Goal: Task Accomplishment & Management: Manage account settings

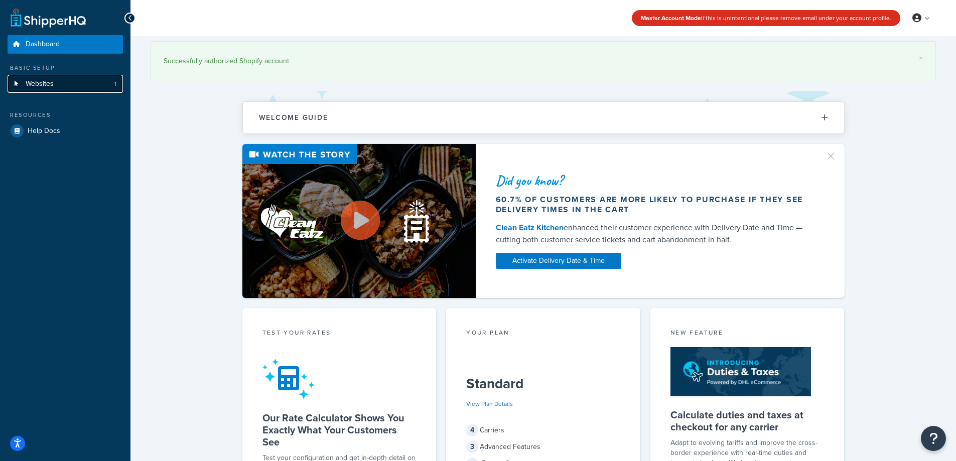
click at [59, 90] on link "Websites 1" at bounding box center [65, 84] width 115 height 19
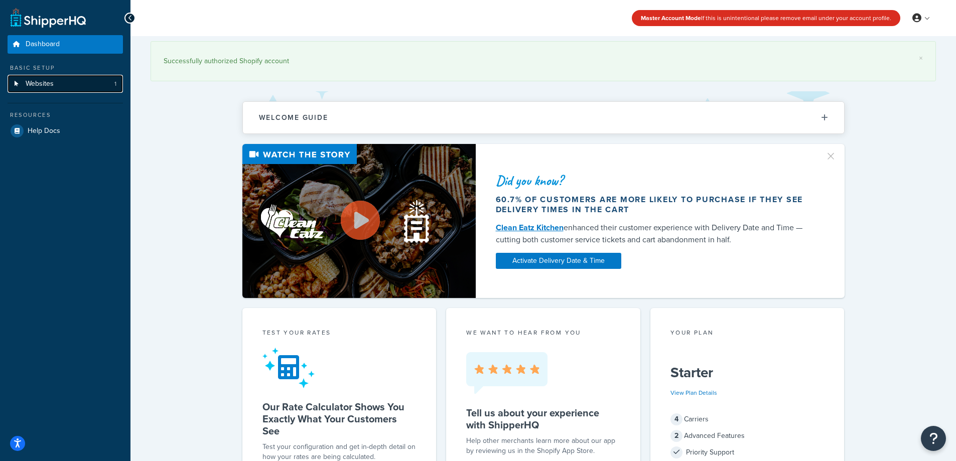
click at [77, 82] on link "Websites 1" at bounding box center [65, 84] width 115 height 19
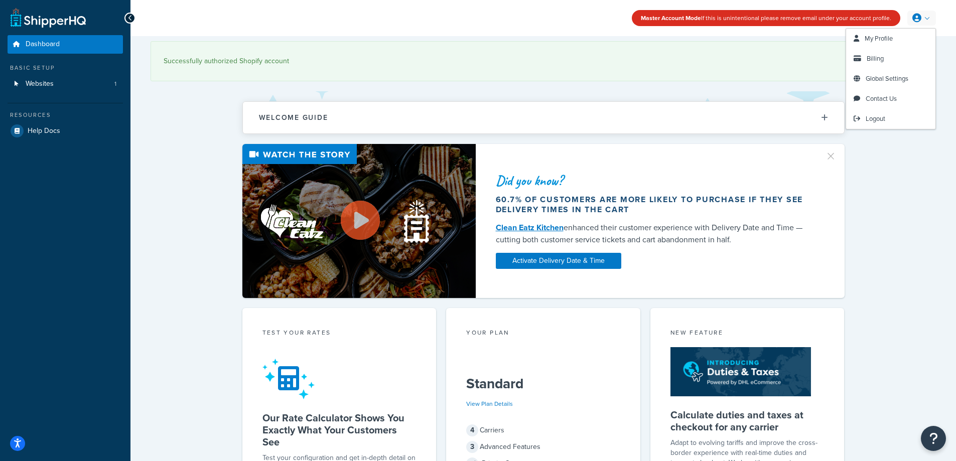
click at [927, 18] on link at bounding box center [922, 18] width 29 height 15
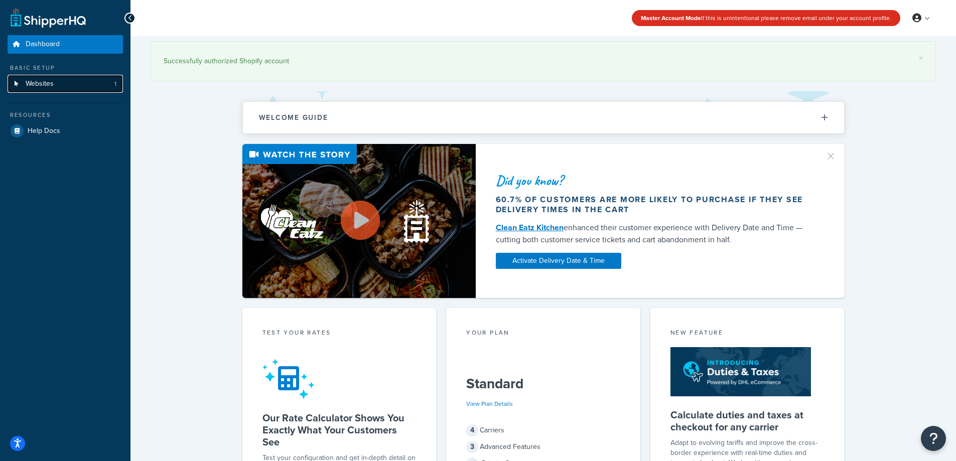
click at [78, 87] on link "Websites 1" at bounding box center [65, 84] width 115 height 19
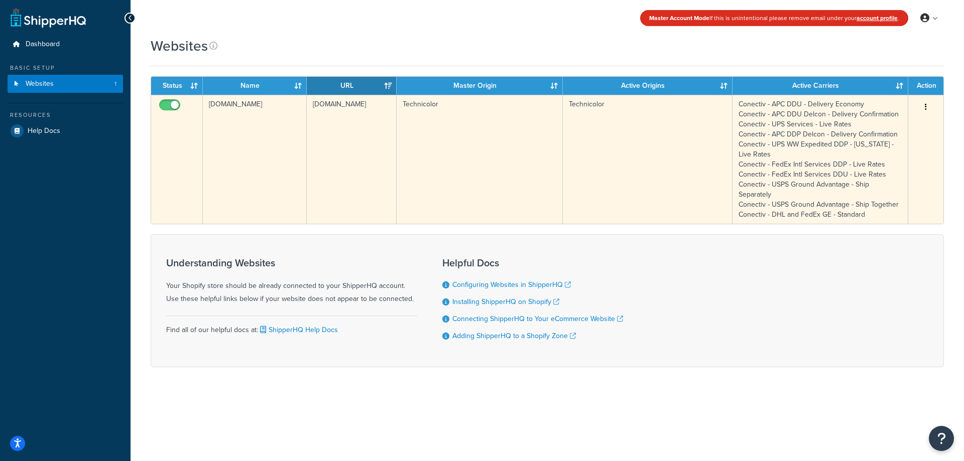
click at [500, 128] on td "Technicolor" at bounding box center [480, 159] width 166 height 129
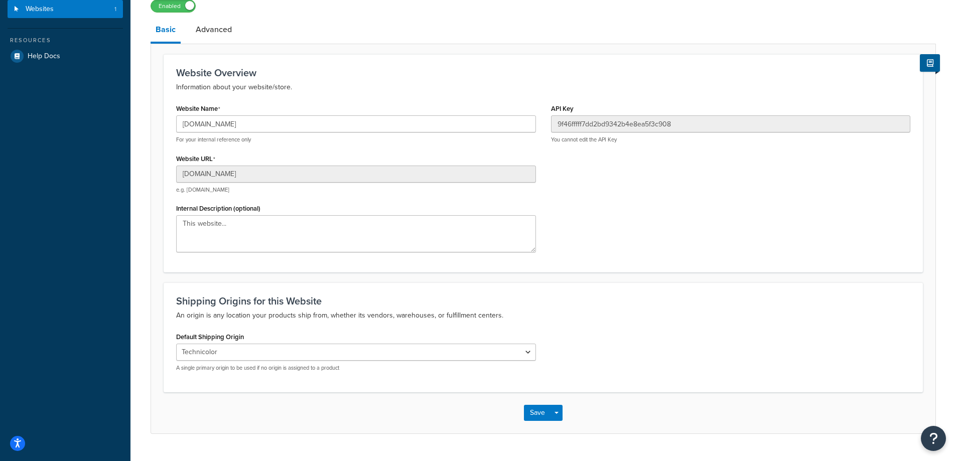
scroll to position [99, 0]
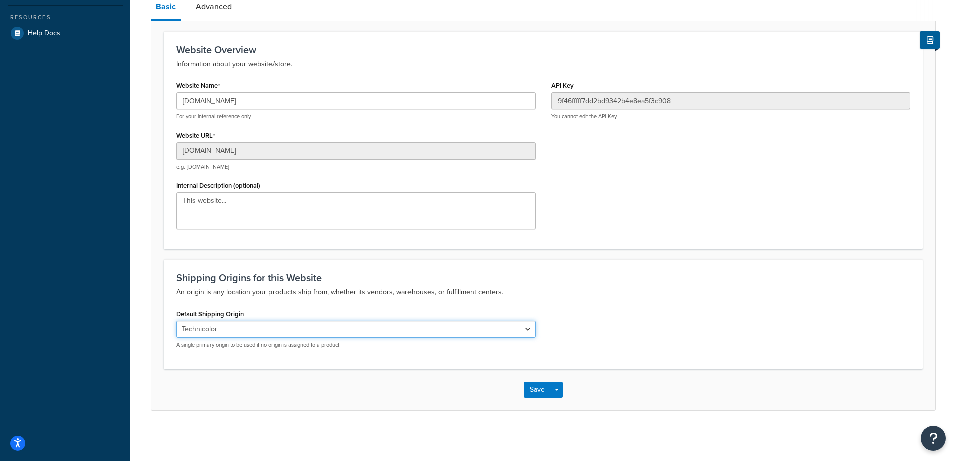
click at [399, 325] on select "El Famoso Artist Endeavor (OG) Graphik Dimensions Artivise Printful Caroline Wh…" at bounding box center [356, 329] width 360 height 17
select select "138040"
click at [176, 321] on select "El Famoso Artist Endeavor (OG) Graphik Dimensions Artivise Printful Caroline Wh…" at bounding box center [356, 329] width 360 height 17
click at [541, 392] on button "Save" at bounding box center [537, 390] width 27 height 16
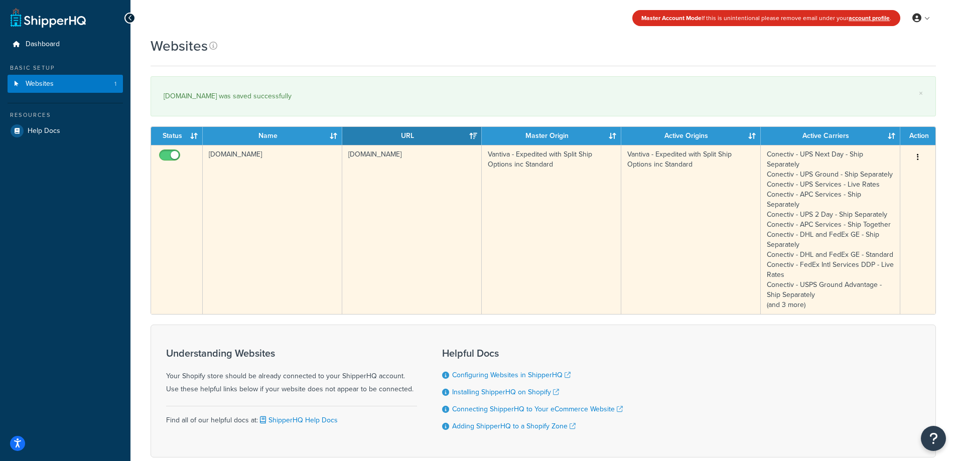
drag, startPoint x: 482, startPoint y: 154, endPoint x: 559, endPoint y: 168, distance: 78.1
click at [559, 168] on td "Vantiva - Expedited with Split Ship Options inc Standard" at bounding box center [552, 229] width 140 height 169
copy td "Vantiva - Expedited with Split Ship Options inc Standard"
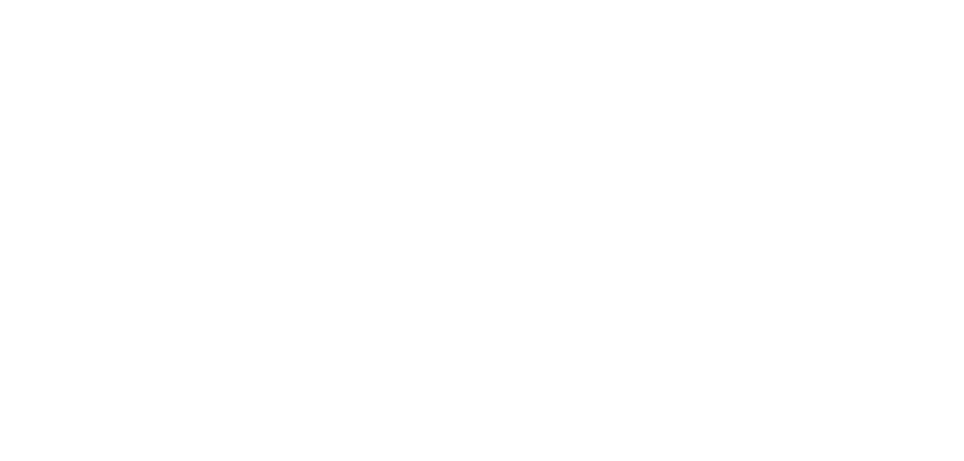
select select "138040"
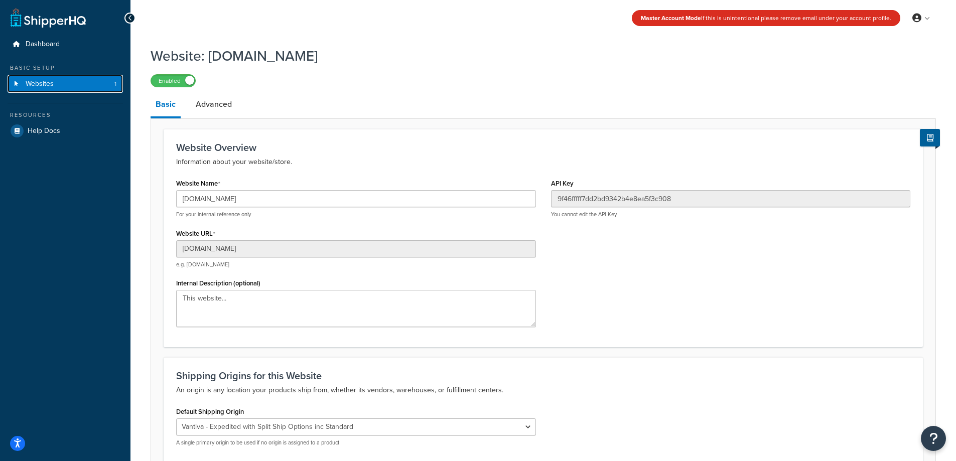
click at [69, 82] on link "Websites 1" at bounding box center [65, 84] width 115 height 19
